Goal: Task Accomplishment & Management: Complete application form

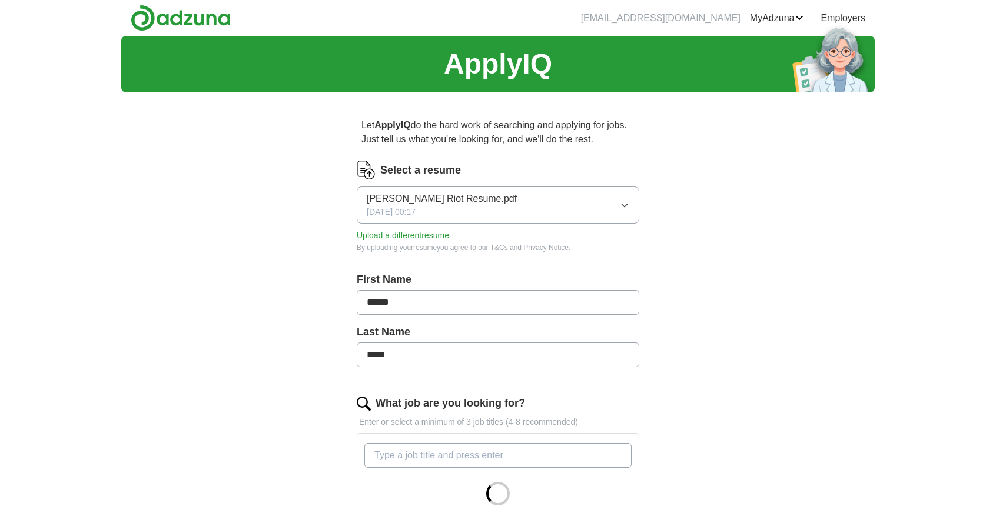
click at [391, 235] on button "Upload a different resume" at bounding box center [403, 236] width 92 height 12
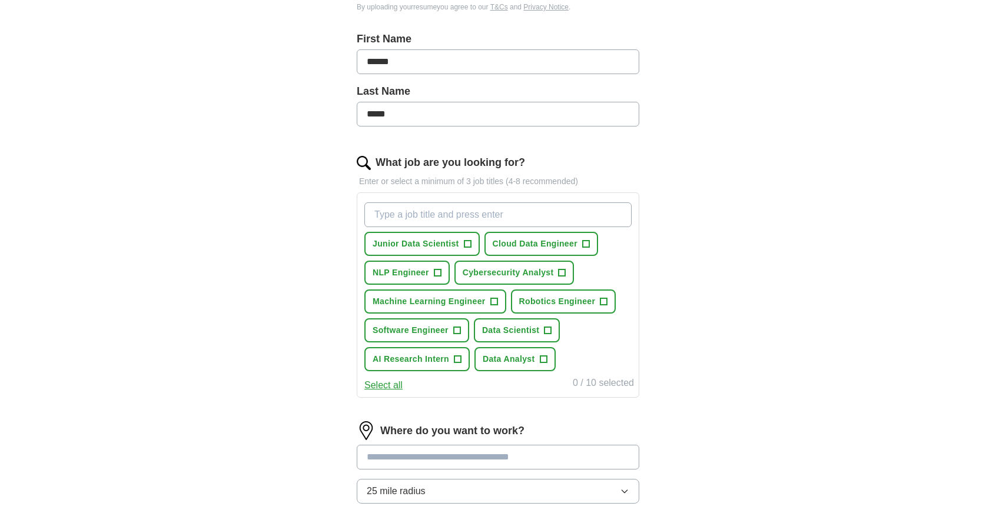
scroll to position [201, 0]
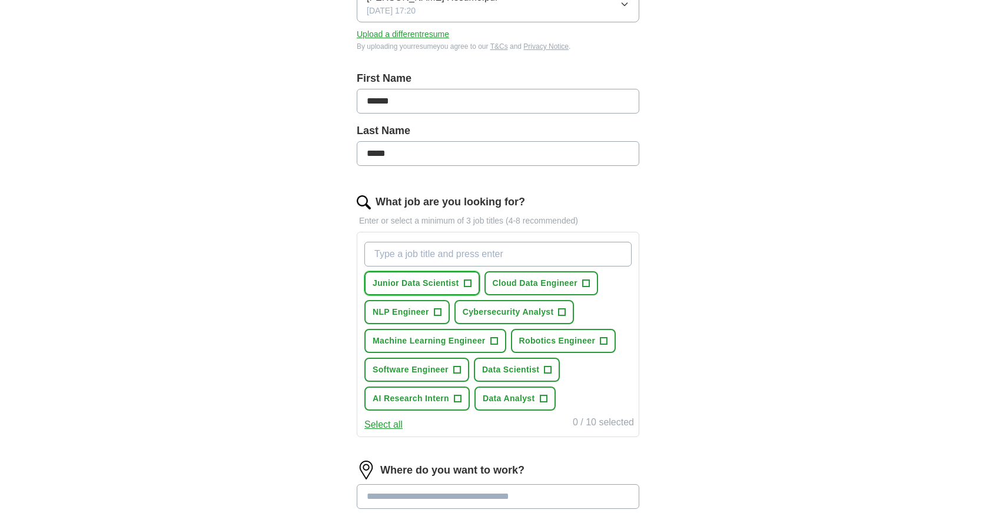
click at [466, 281] on span "+" at bounding box center [467, 283] width 7 height 9
click at [0, 0] on span "×" at bounding box center [0, 0] width 0 height 0
click at [397, 257] on input "What job are you looking for?" at bounding box center [497, 254] width 267 height 25
type input "I"
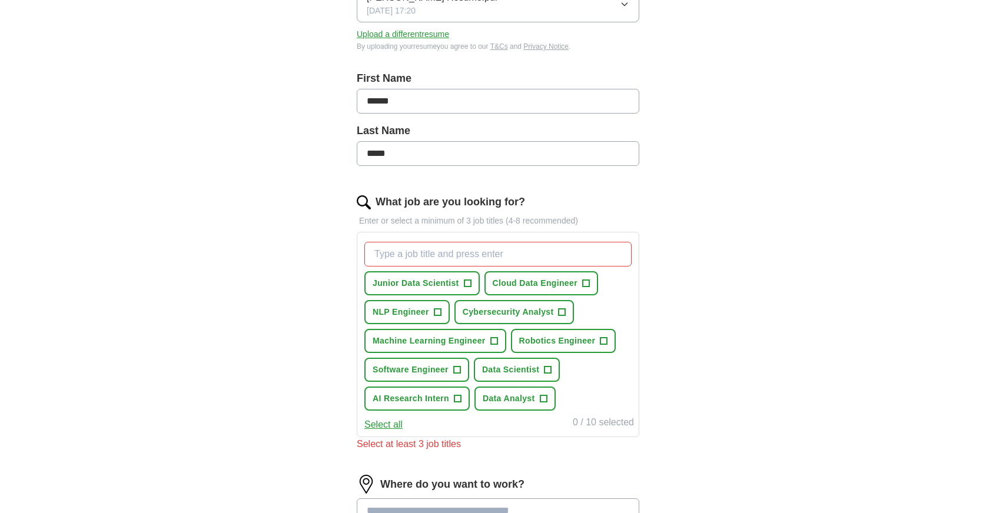
click at [294, 350] on div "ApplyIQ Let ApplyIQ do the hard work of searching and applying for jobs. Just t…" at bounding box center [497, 271] width 753 height 872
click at [386, 424] on button "Select all" at bounding box center [383, 425] width 38 height 14
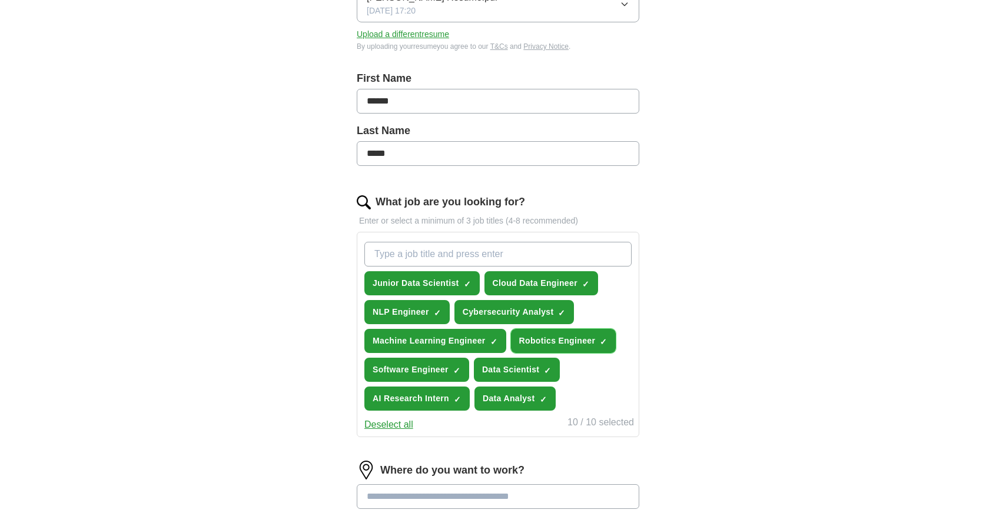
click at [0, 0] on span "×" at bounding box center [0, 0] width 0 height 0
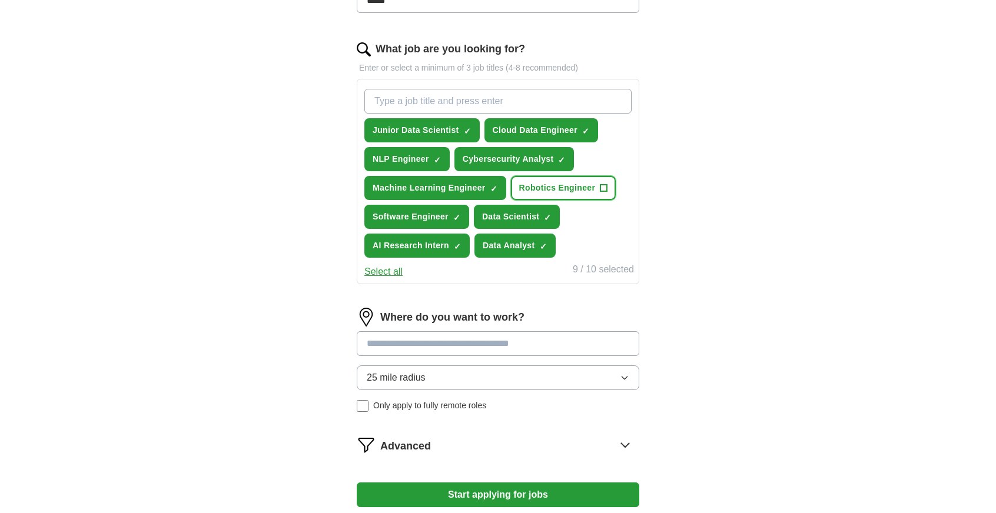
scroll to position [378, 0]
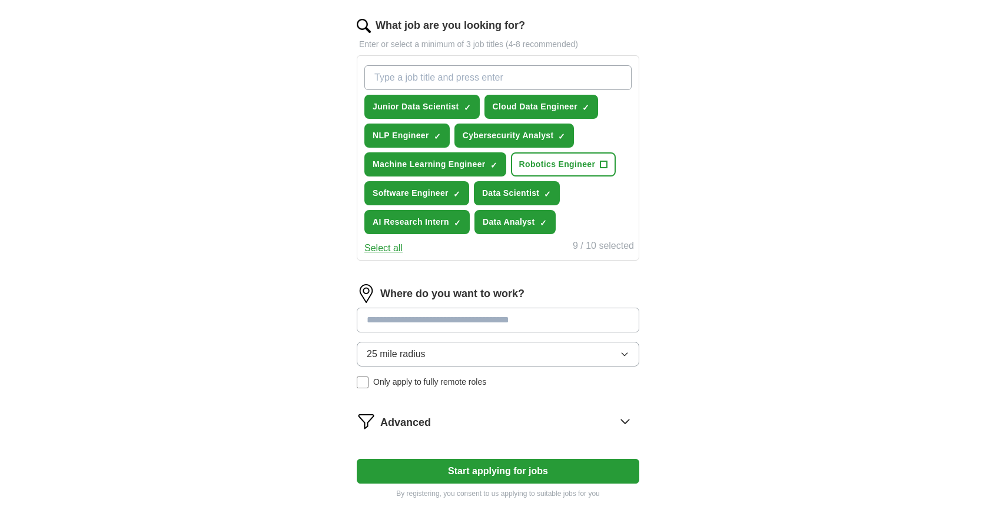
click at [399, 321] on input at bounding box center [498, 320] width 283 height 25
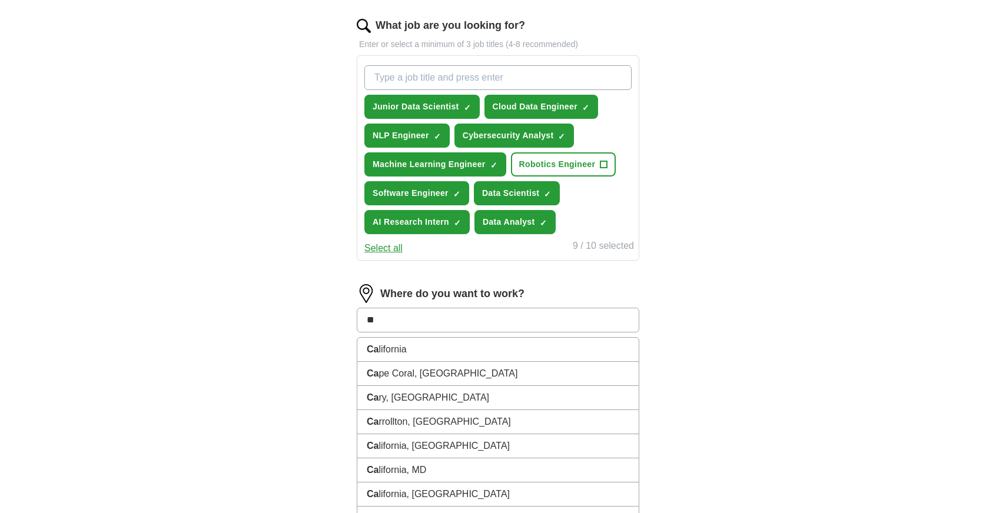
type input "***"
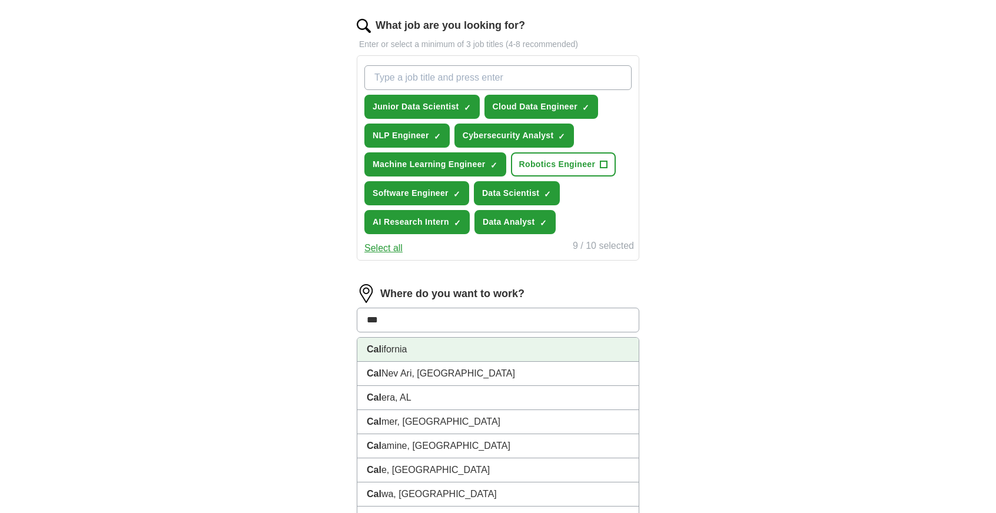
click at [384, 348] on li "Cal ifornia" at bounding box center [497, 350] width 281 height 24
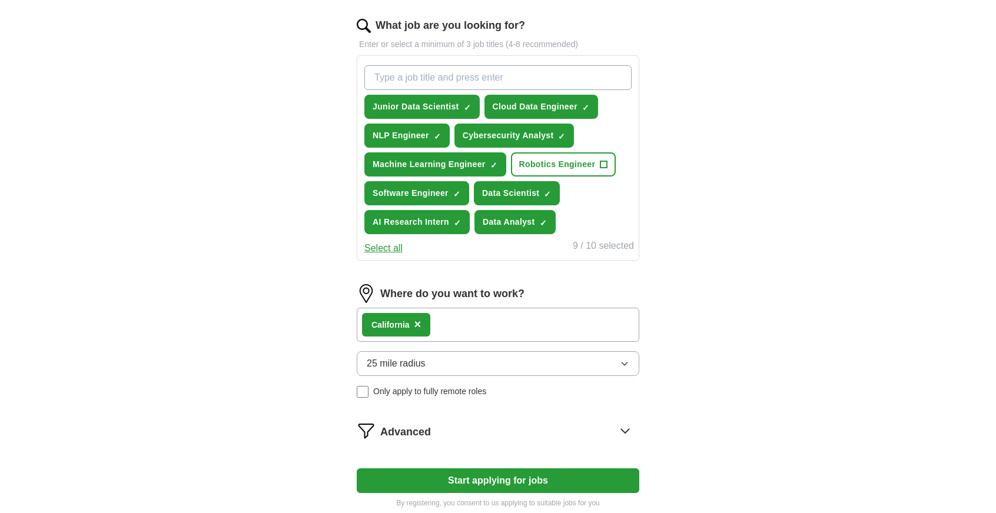
click at [453, 327] on div "Cal ifornia ×" at bounding box center [498, 325] width 283 height 34
click at [479, 325] on div "Cal ifornia ×" at bounding box center [498, 325] width 283 height 34
click at [436, 344] on div "Where do you want to work? Cal ifornia × 25 mile radius Only apply to fully rem…" at bounding box center [498, 345] width 283 height 123
click at [417, 360] on span "25 mile radius" at bounding box center [396, 364] width 59 height 14
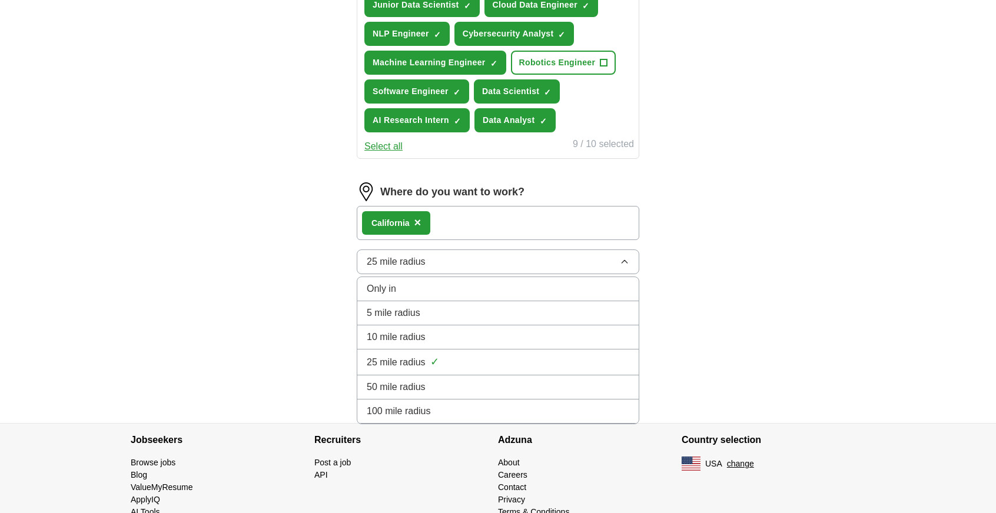
scroll to position [496, 0]
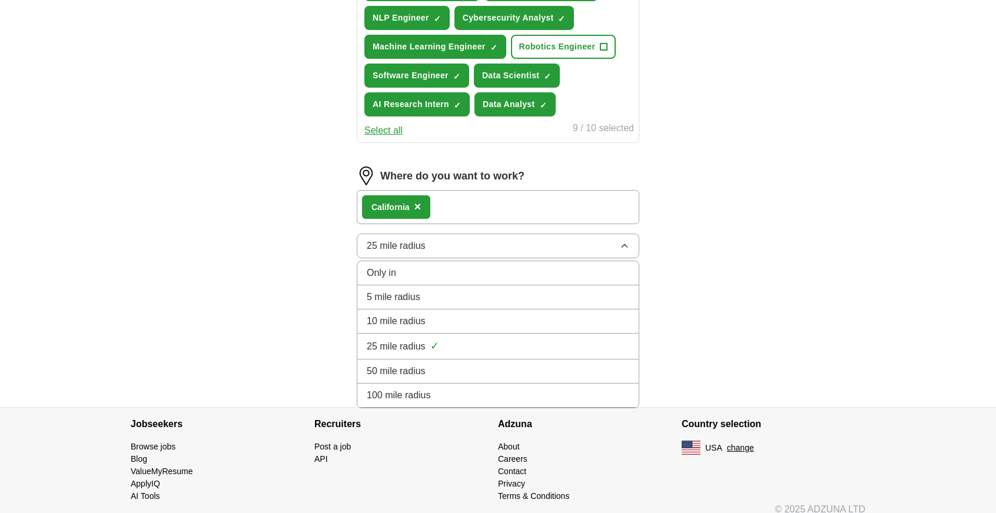
click at [391, 388] on span "100 mile radius" at bounding box center [399, 395] width 64 height 14
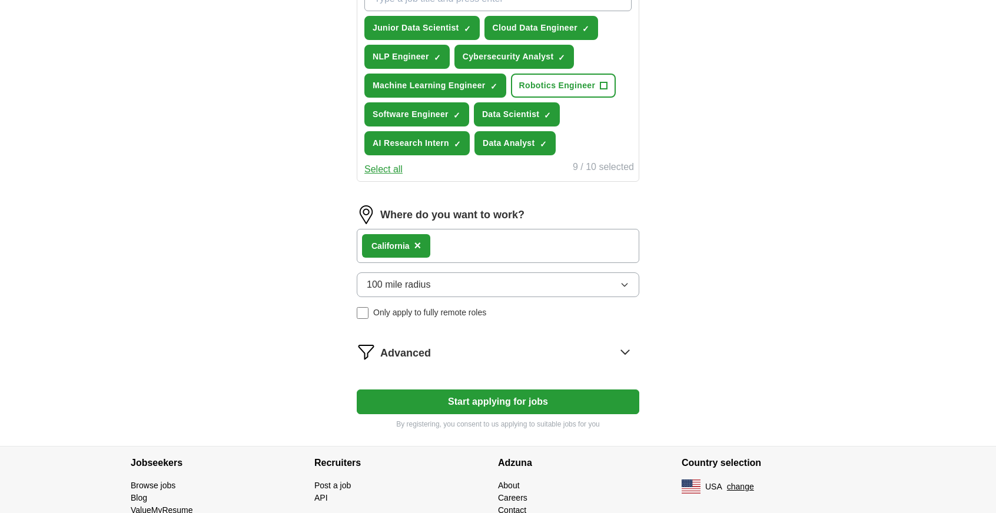
scroll to position [387, 0]
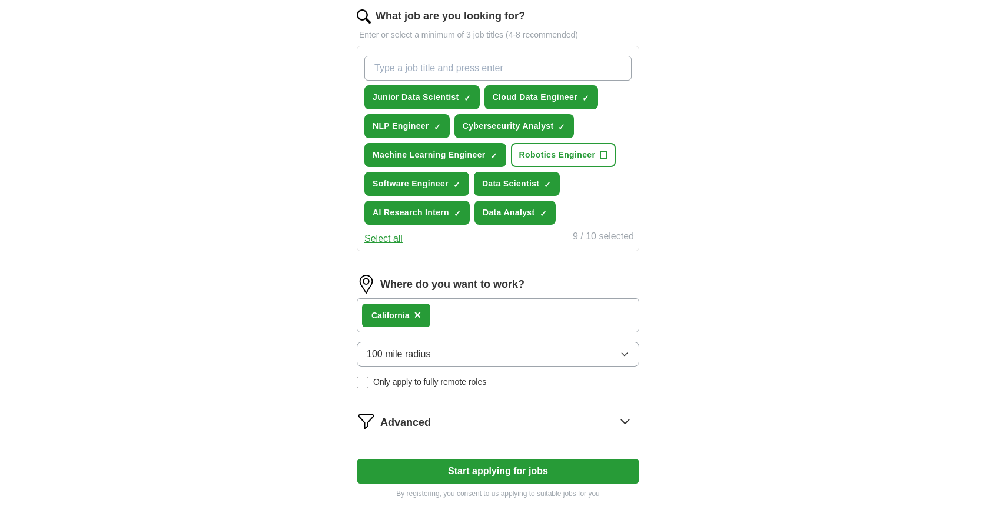
click at [418, 415] on span "Advanced" at bounding box center [405, 423] width 51 height 16
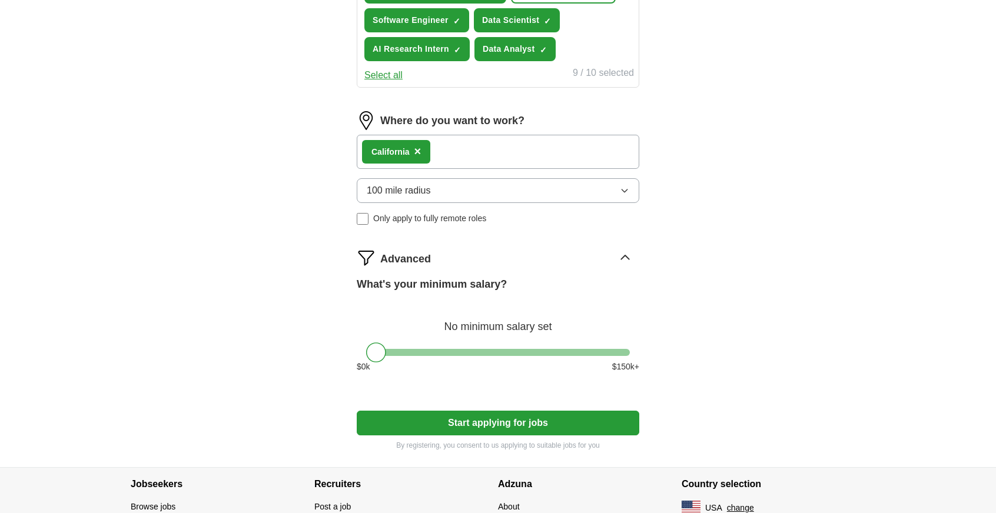
scroll to position [620, 0]
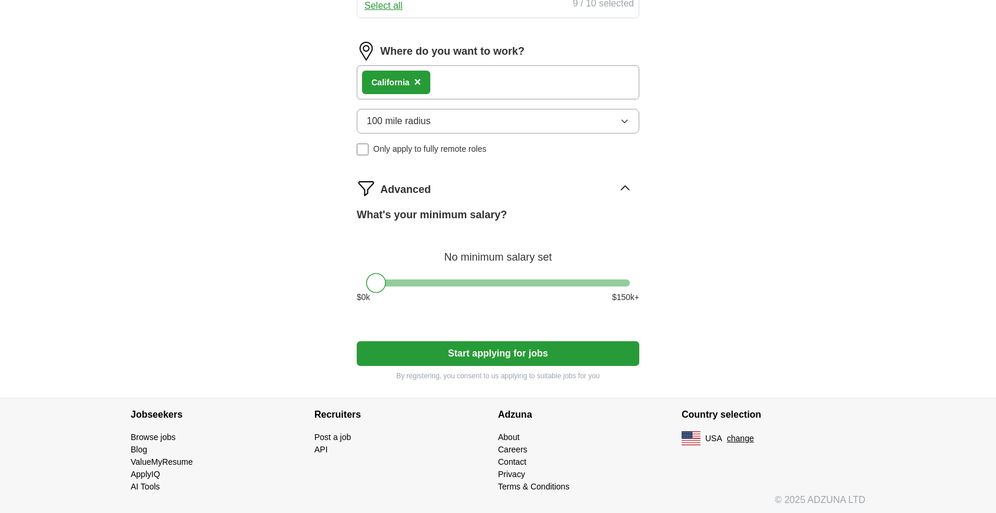
click at [629, 184] on icon at bounding box center [625, 188] width 19 height 19
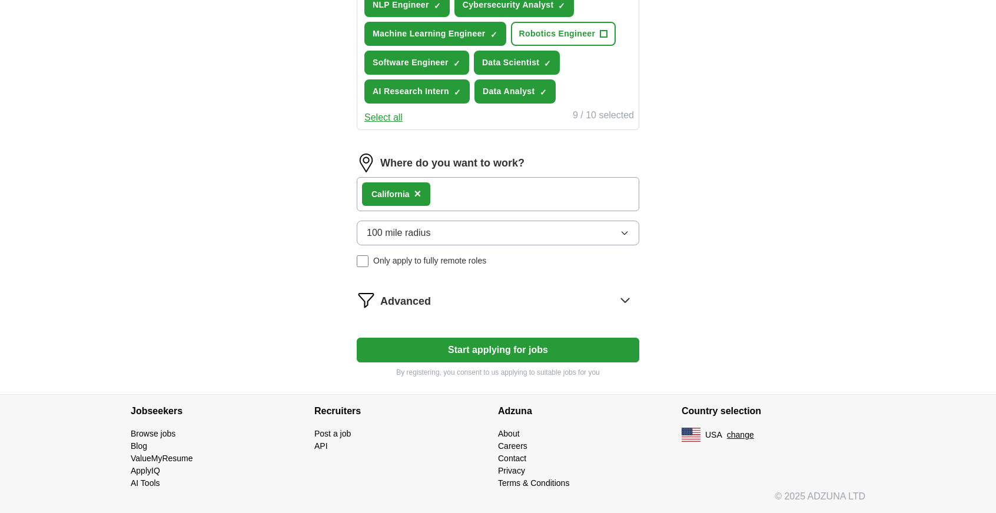
scroll to position [505, 0]
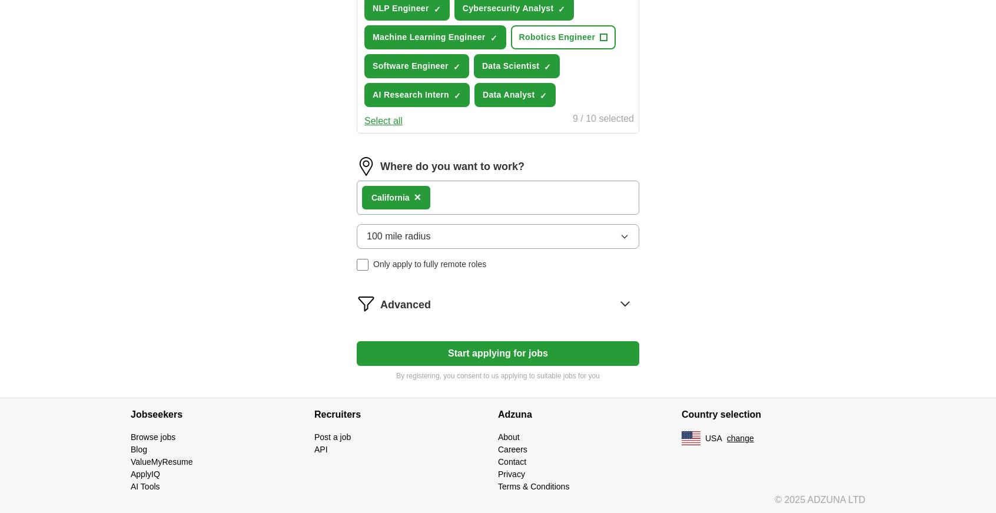
click at [450, 350] on button "Start applying for jobs" at bounding box center [498, 353] width 283 height 25
select select "**"
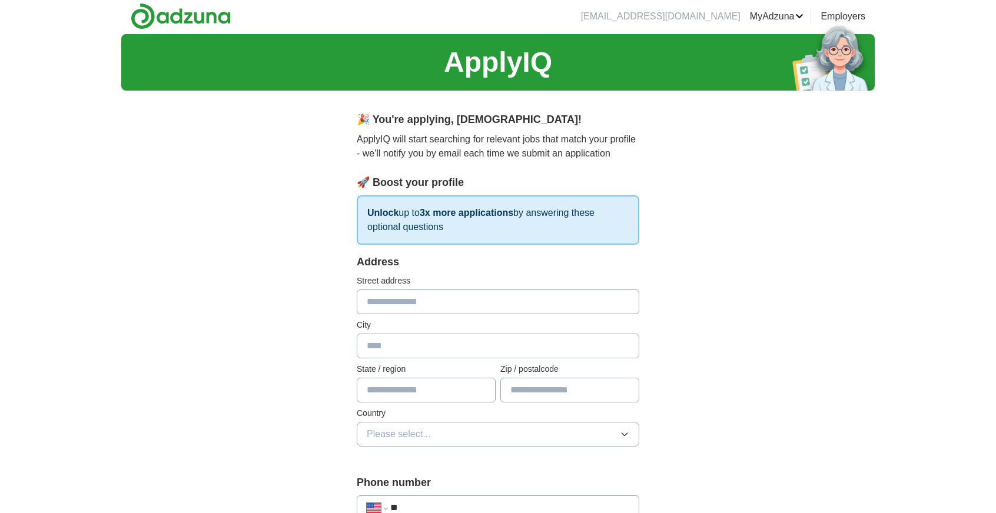
scroll to position [0, 0]
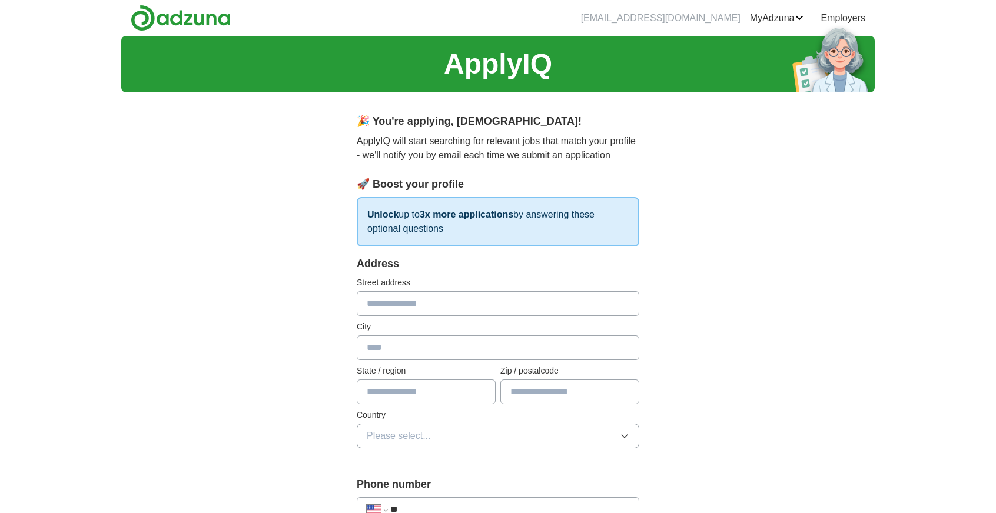
click at [380, 300] on input "text" at bounding box center [498, 303] width 283 height 25
type input "**********"
type input "*********"
type input "**********"
type input "*****"
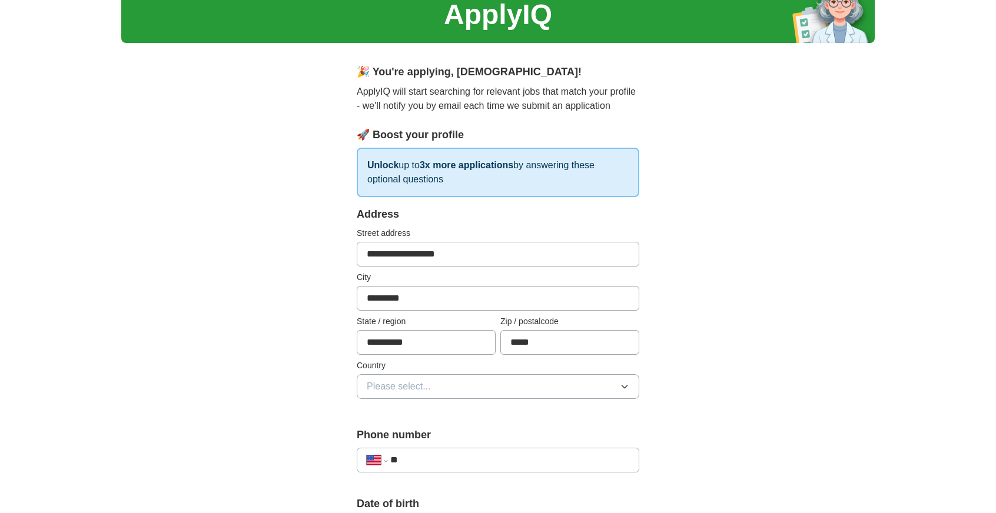
scroll to position [59, 0]
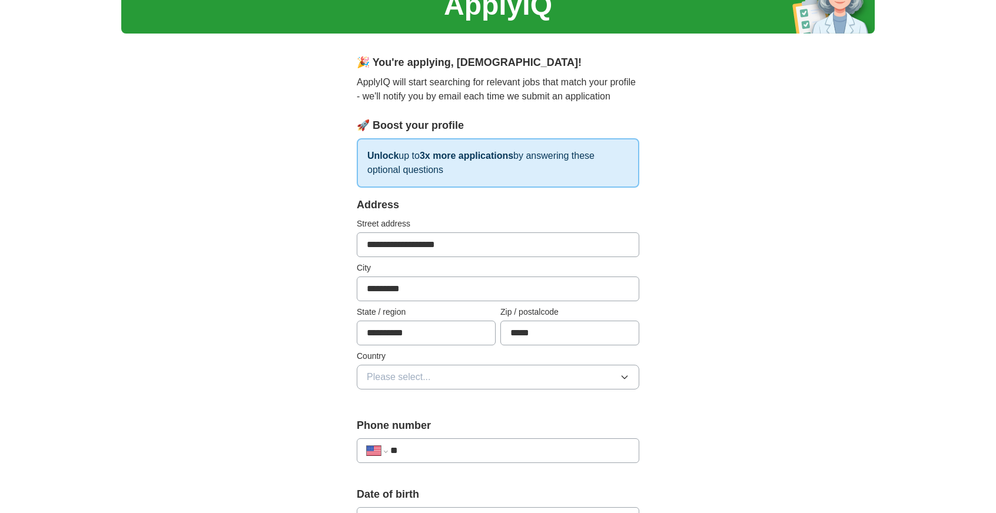
click at [390, 378] on span "Please select..." at bounding box center [399, 377] width 64 height 14
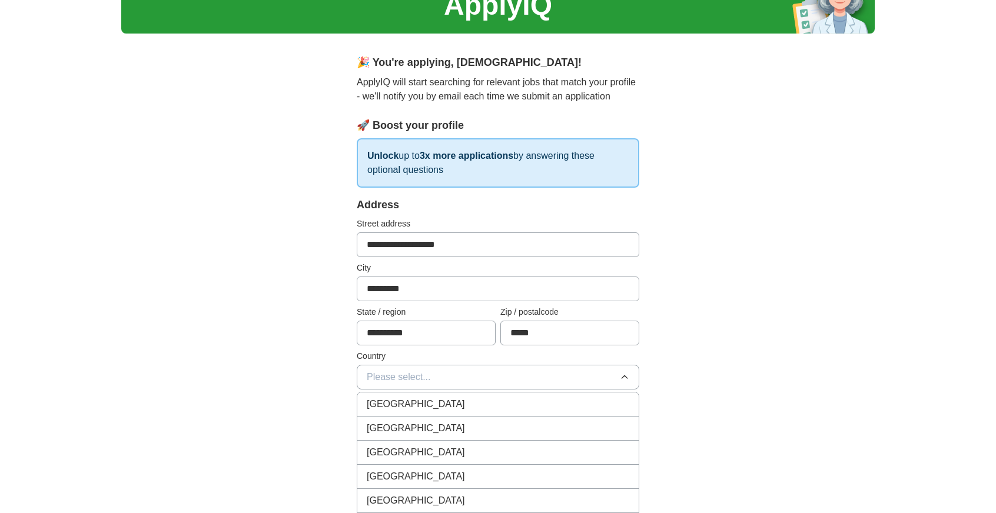
click at [383, 375] on span "Please select..." at bounding box center [399, 377] width 64 height 14
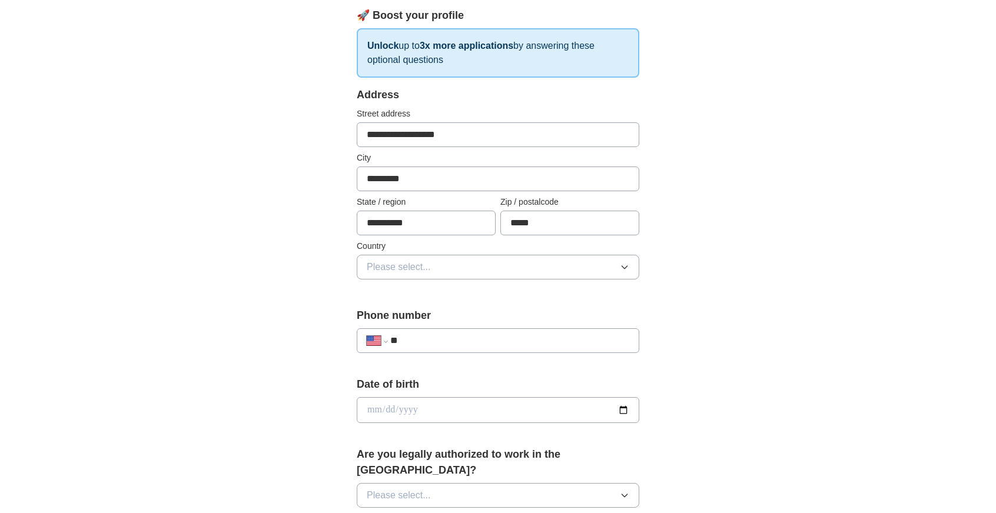
scroll to position [177, 0]
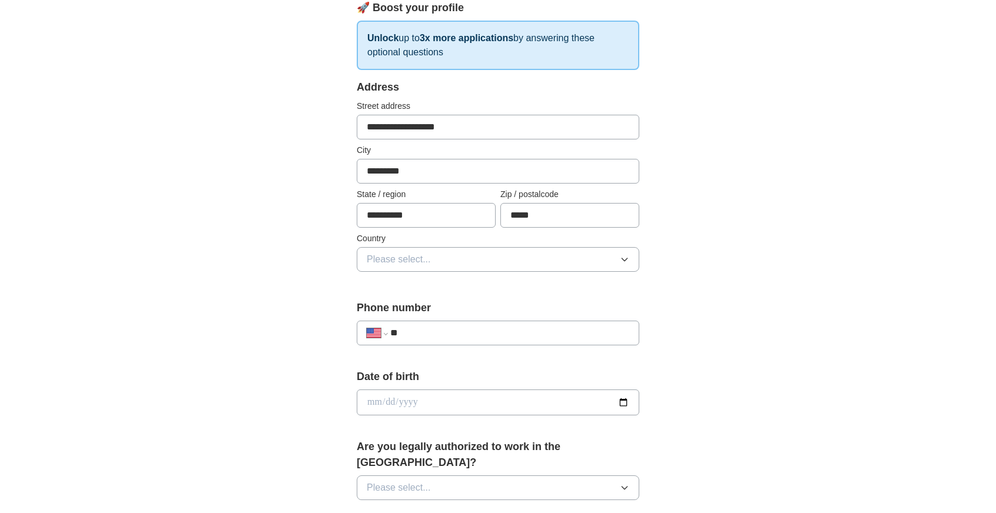
click at [419, 331] on input "**" at bounding box center [509, 333] width 239 height 14
click at [404, 258] on span "Please select..." at bounding box center [399, 259] width 64 height 14
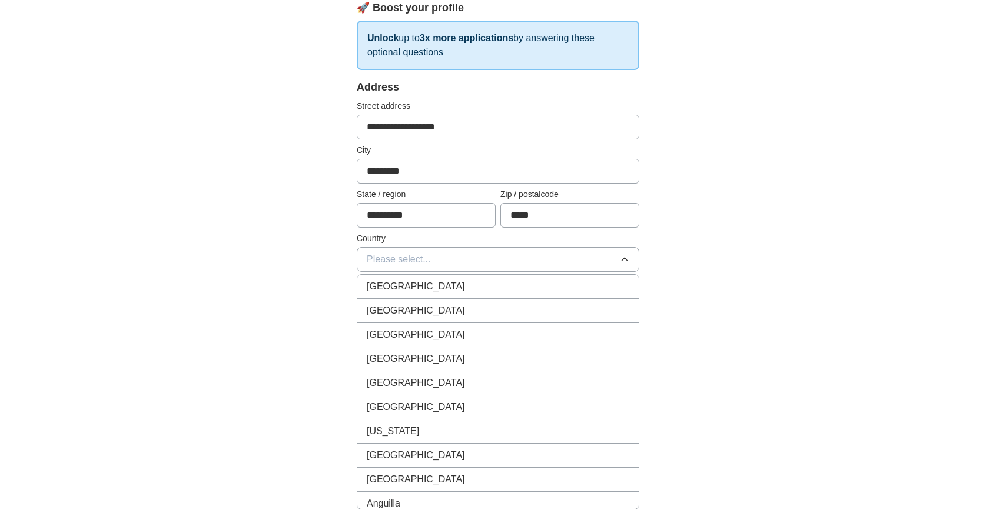
click at [388, 306] on span "[GEOGRAPHIC_DATA]" at bounding box center [416, 311] width 98 height 14
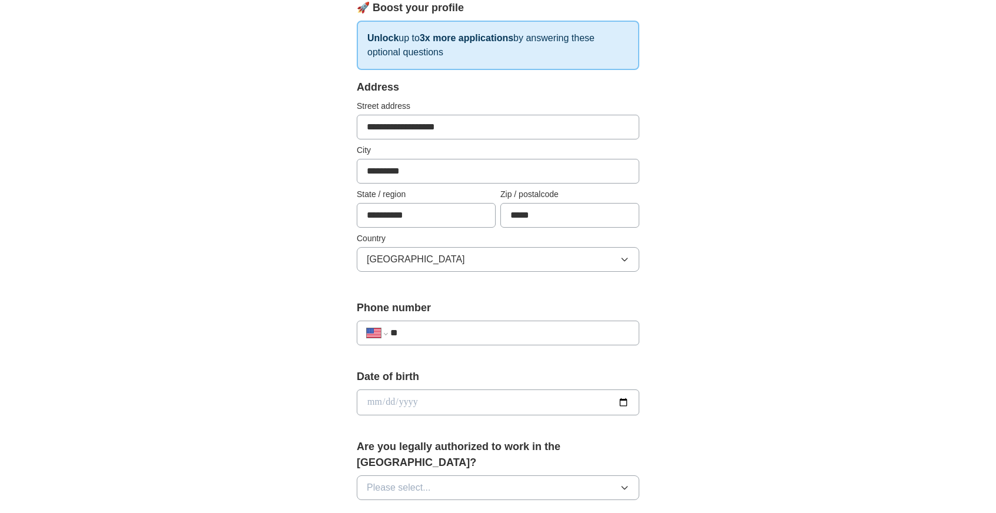
click at [464, 333] on input "**" at bounding box center [509, 333] width 239 height 14
type input "**********"
click at [385, 407] on input "date" at bounding box center [498, 403] width 283 height 26
type input "**********"
click at [388, 481] on span "Please select..." at bounding box center [399, 488] width 64 height 14
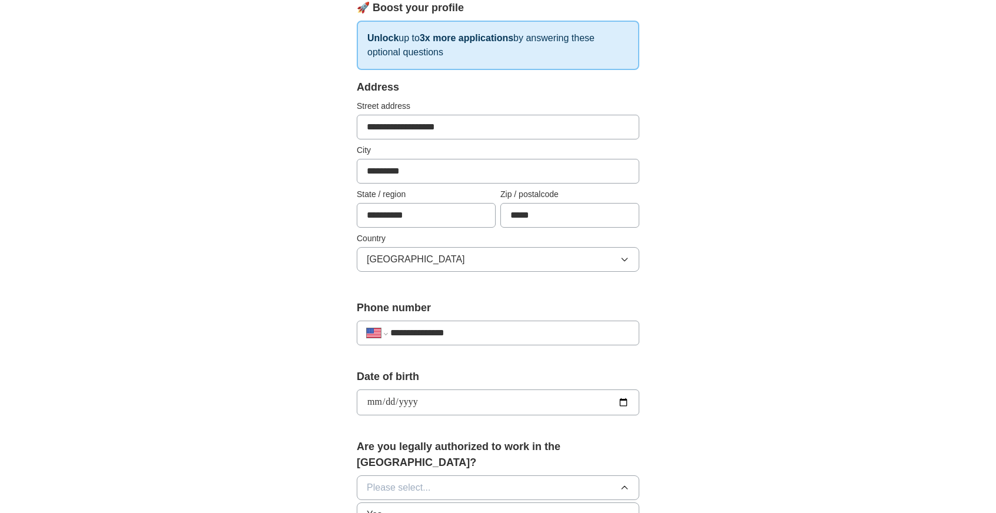
click at [372, 508] on span "Yes" at bounding box center [374, 515] width 15 height 14
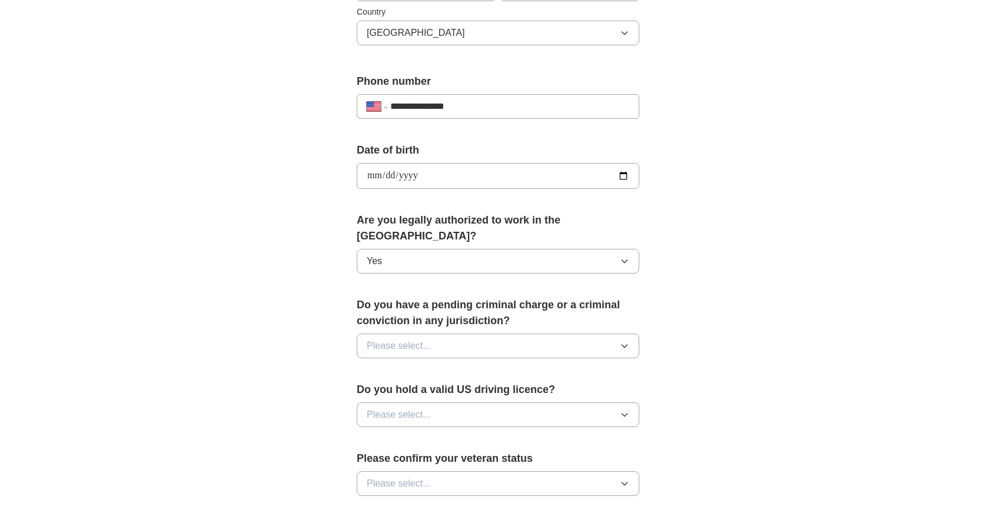
scroll to position [412, 0]
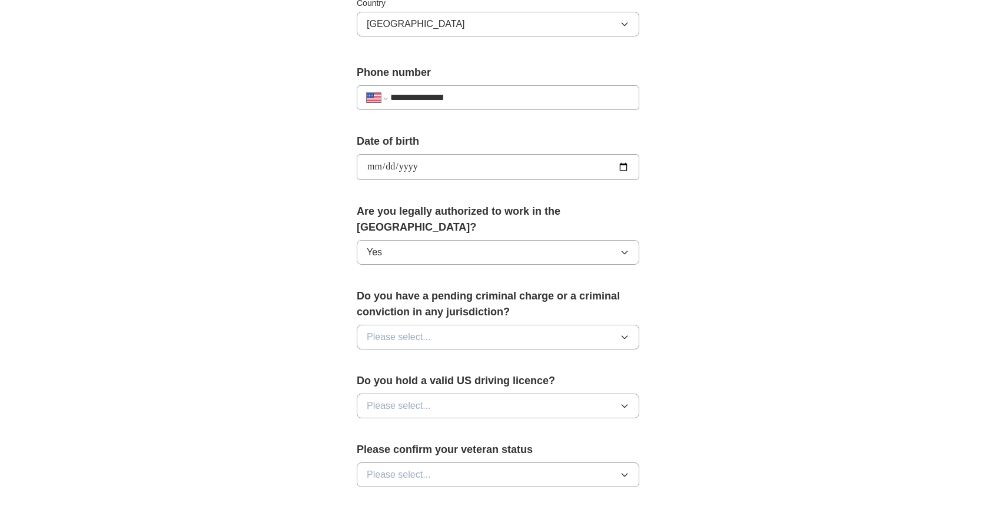
click at [450, 325] on button "Please select..." at bounding box center [498, 337] width 283 height 25
click at [394, 381] on div "No" at bounding box center [498, 388] width 262 height 14
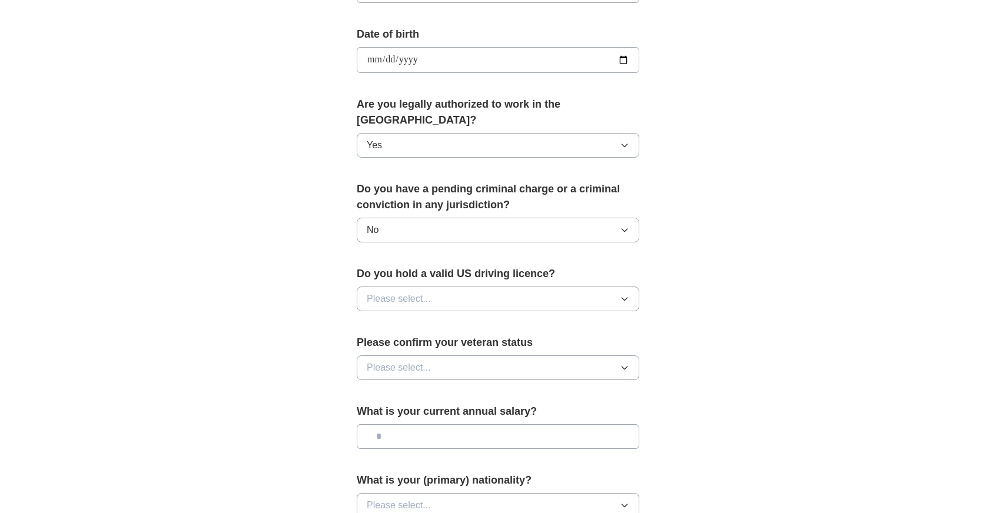
scroll to position [530, 0]
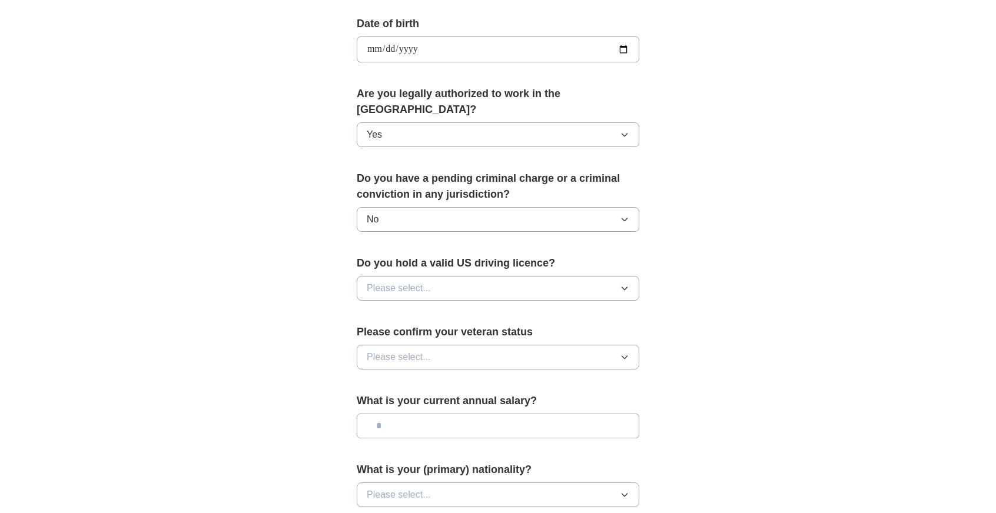
click at [450, 276] on button "Please select..." at bounding box center [498, 288] width 283 height 25
click at [404, 333] on div "No" at bounding box center [498, 340] width 262 height 14
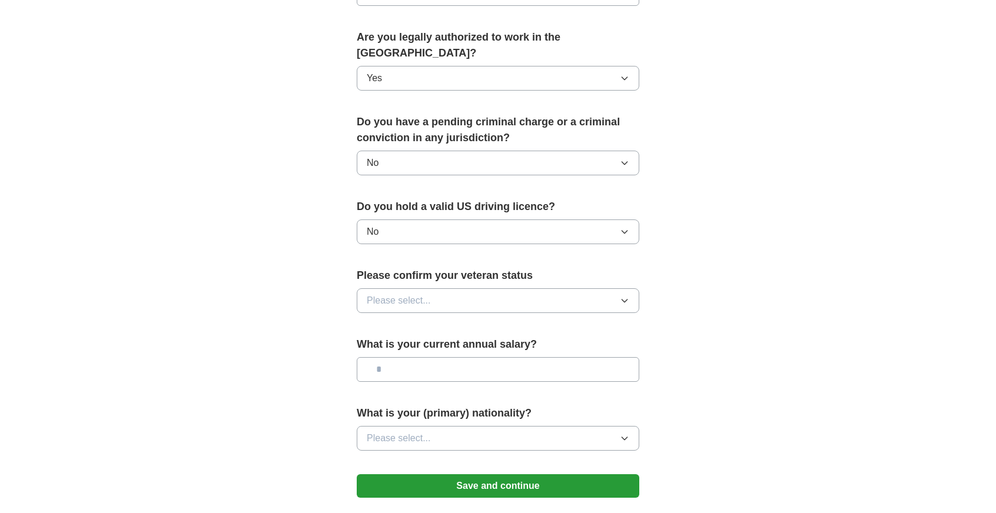
scroll to position [589, 0]
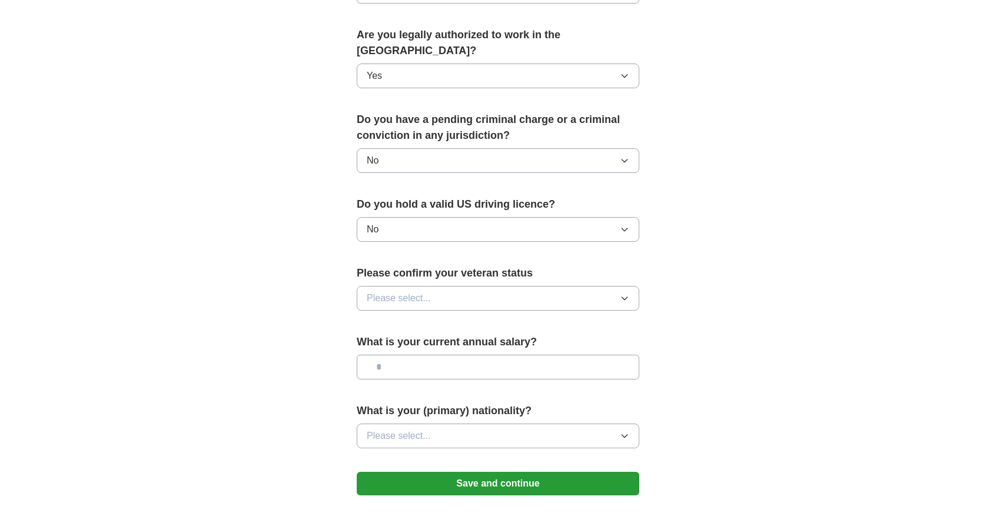
drag, startPoint x: 448, startPoint y: 278, endPoint x: 437, endPoint y: 293, distance: 18.8
click at [448, 286] on button "Please select..." at bounding box center [498, 298] width 283 height 25
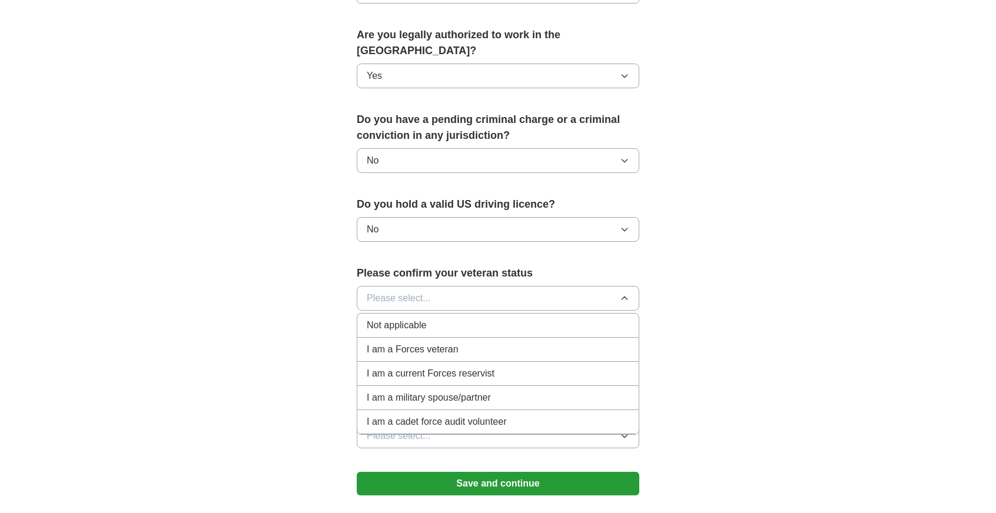
click at [381, 318] on span "Not applicable" at bounding box center [396, 325] width 59 height 14
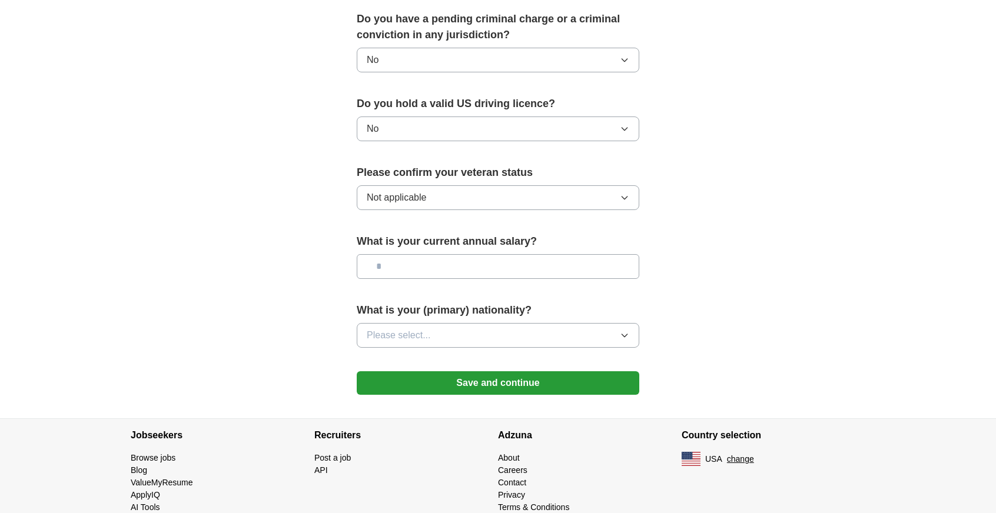
scroll to position [692, 0]
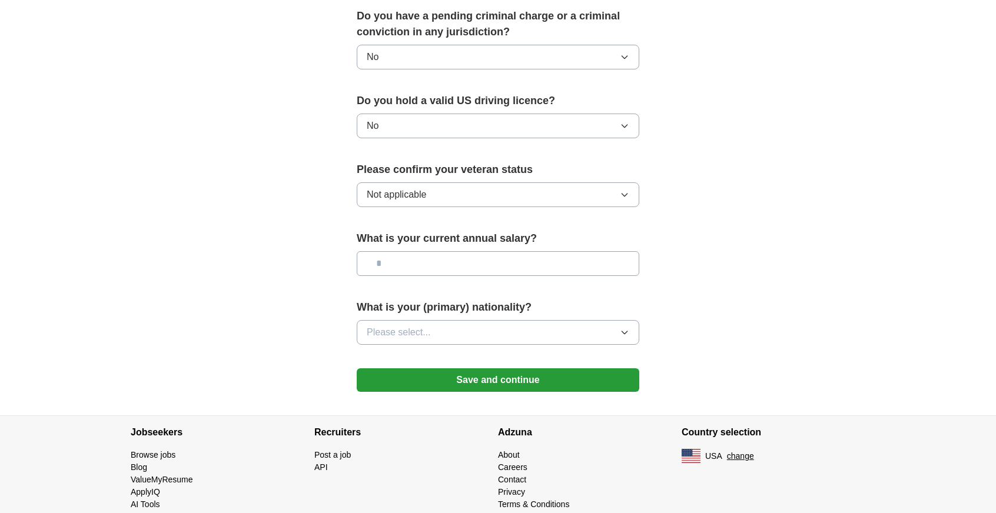
click at [405, 325] on span "Please select..." at bounding box center [399, 332] width 64 height 14
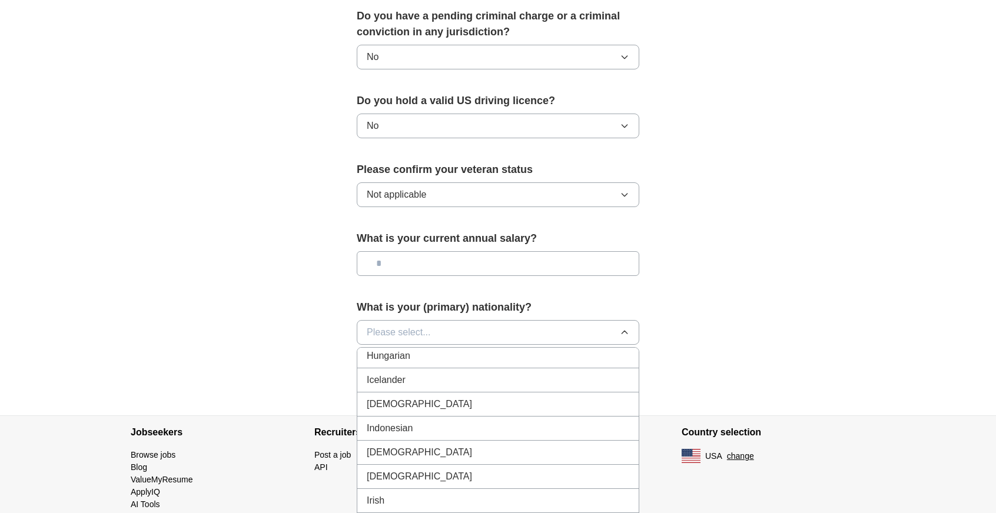
scroll to position [1883, 0]
click at [390, 400] on span "[DEMOGRAPHIC_DATA]" at bounding box center [419, 407] width 105 height 14
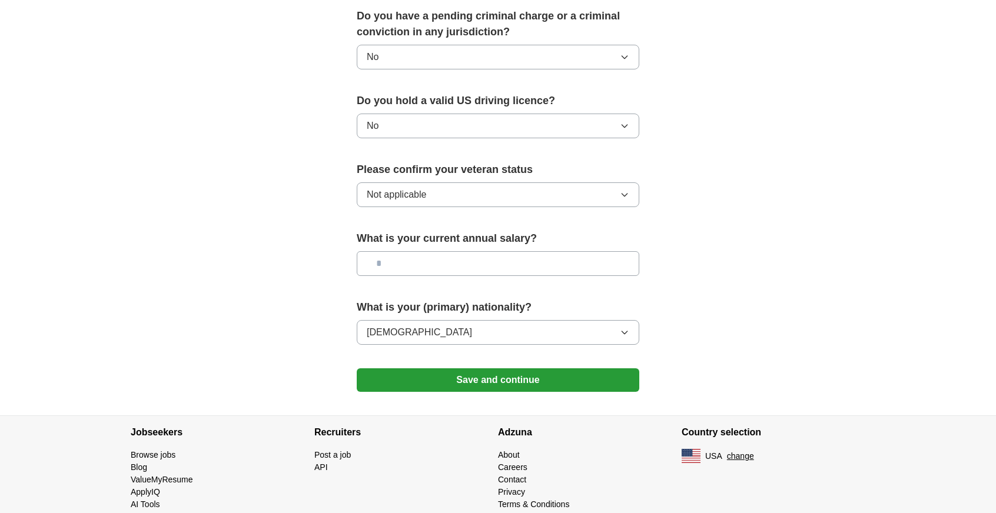
click at [437, 368] on button "Save and continue" at bounding box center [498, 380] width 283 height 24
